Goal: Information Seeking & Learning: Learn about a topic

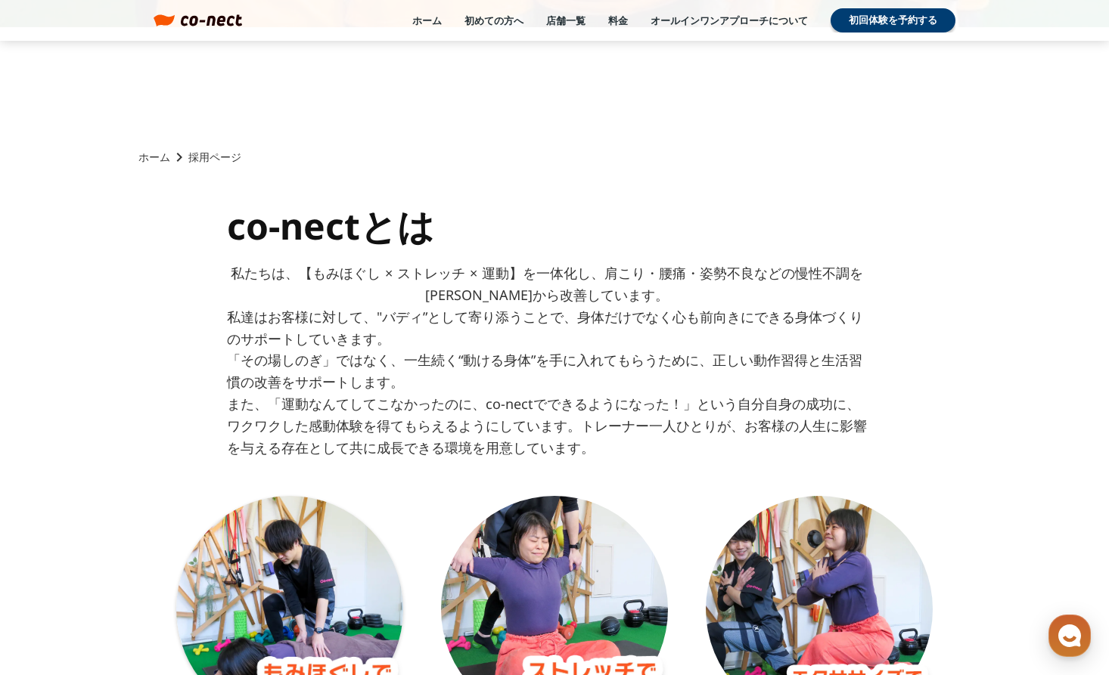
scroll to position [598, 0]
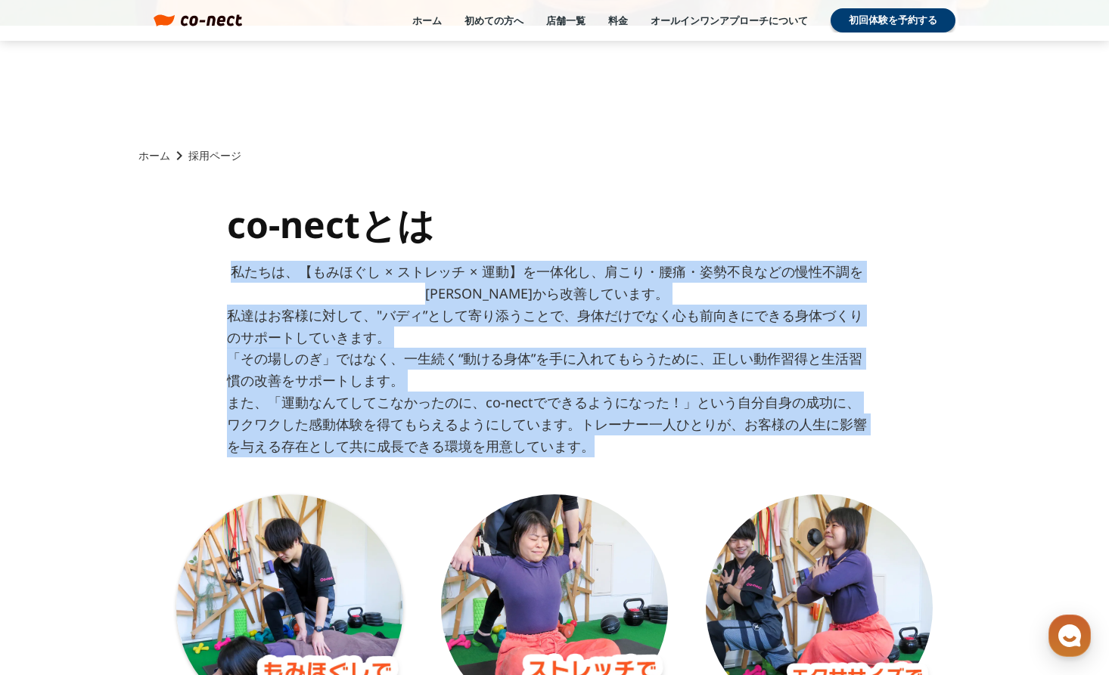
drag, startPoint x: 228, startPoint y: 271, endPoint x: 646, endPoint y: 442, distance: 452.1
click at [646, 442] on div "co-nectとは 私たちは、【もみほぐし × ストレッチ × 運動】を一体化し、肩こり・腰痛・姿勢不良などの慢性不調を[PERSON_NAME]から改善して…" at bounding box center [547, 349] width 640 height 293
copy div "私たちは、【もみほぐし × ストレッチ × 運動】を一体化し、肩こり・腰痛・姿勢不良などの慢性不調を[PERSON_NAME]から改善しています。 私達はお客…"
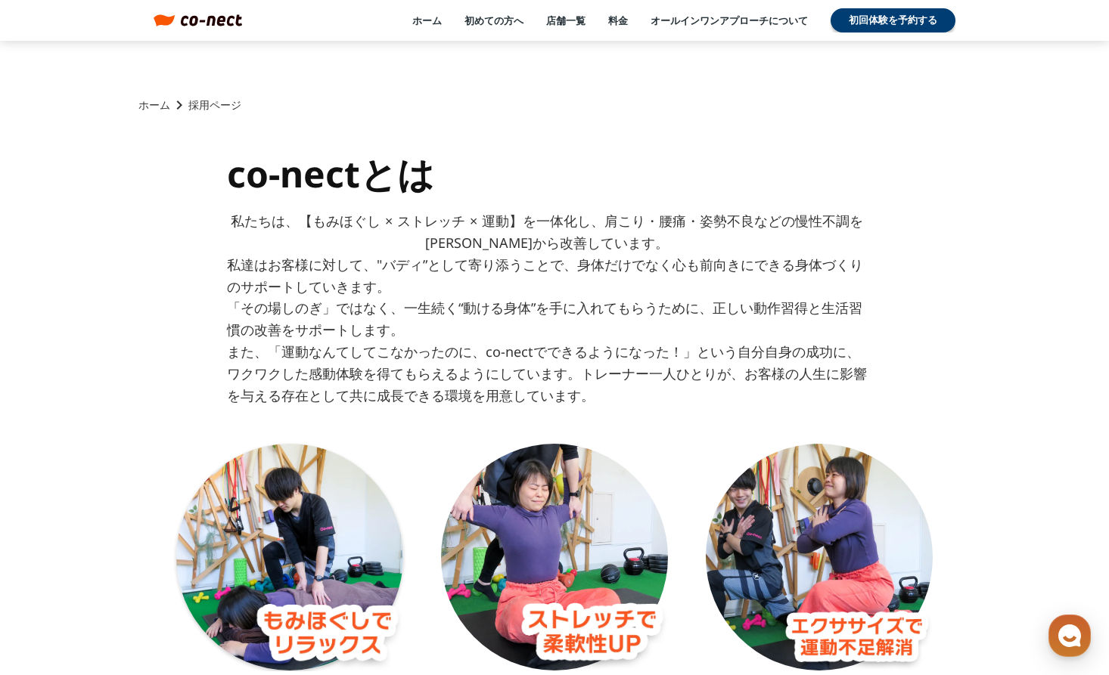
scroll to position [653, 0]
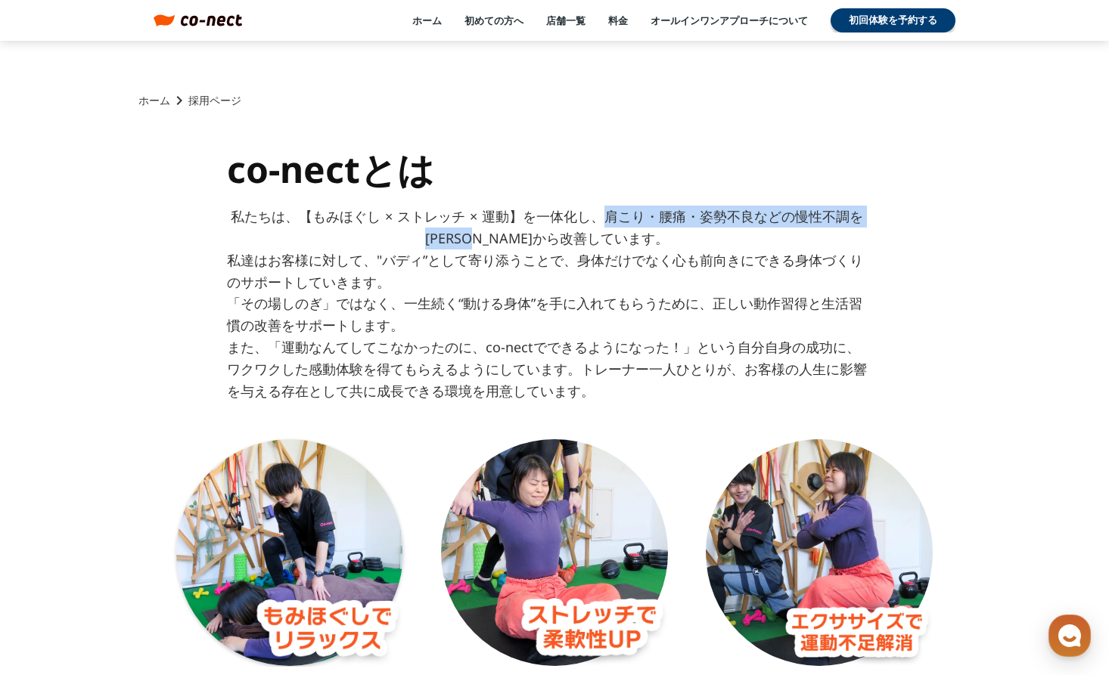
drag, startPoint x: 594, startPoint y: 216, endPoint x: 540, endPoint y: 235, distance: 56.9
click at [540, 235] on p "私たちは、【もみほぐし × ストレッチ × 運動】を一体化し、肩こり・腰痛・姿勢不良などの慢性不調を[PERSON_NAME]から改善しています。" at bounding box center [547, 228] width 640 height 44
copy p "肩こり・腰痛・姿勢不良などの慢性不調を[PERSON_NAME]から改善"
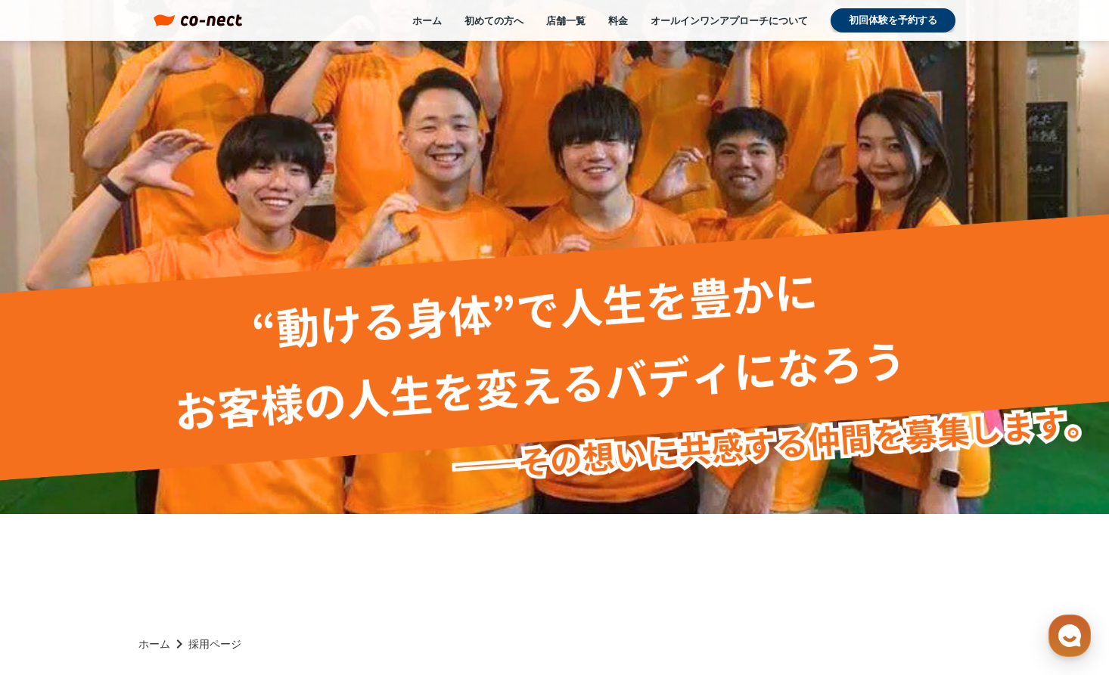
scroll to position [0, 0]
